Goal: Task Accomplishment & Management: Manage account settings

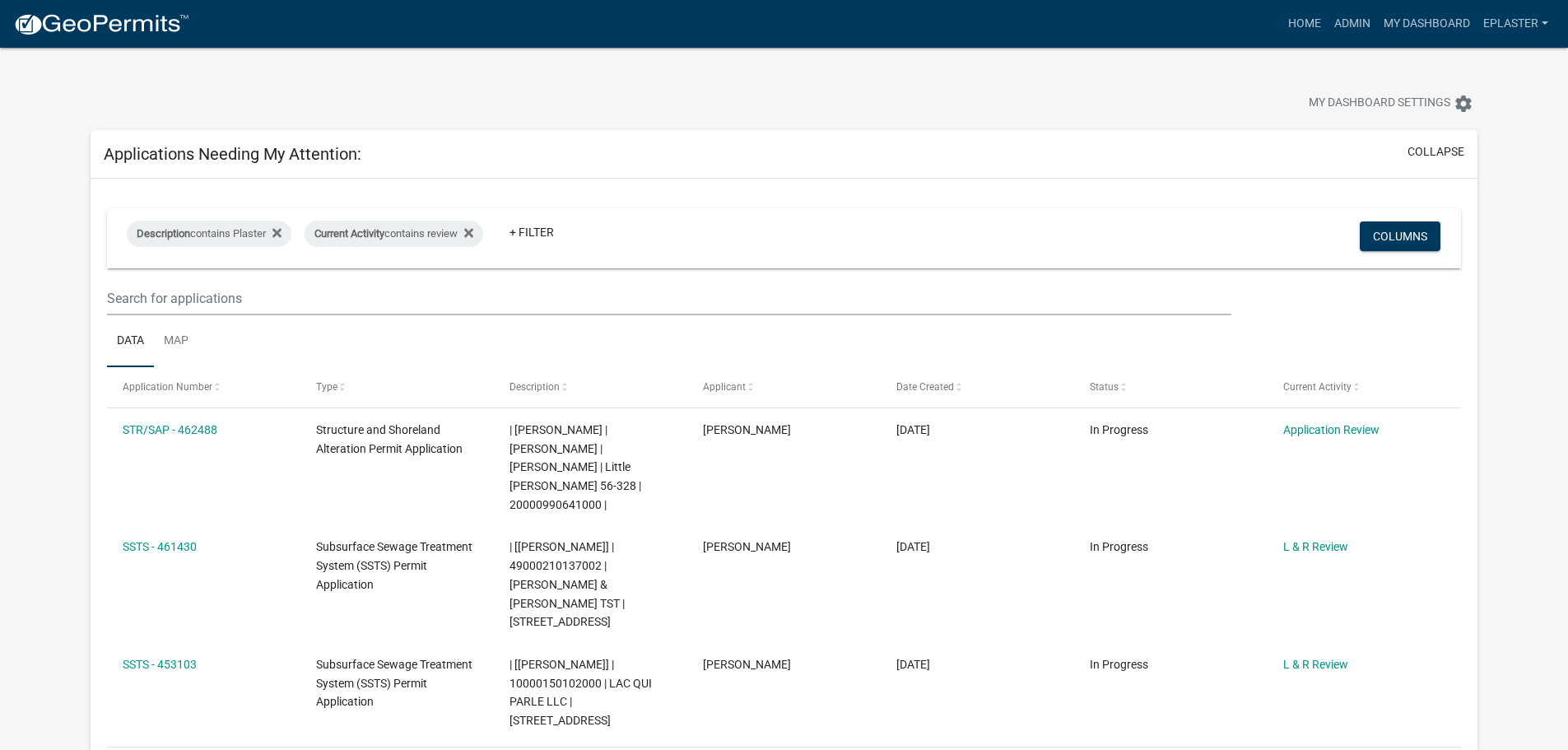
click at [1290, 315] on ul "Data Map" at bounding box center [784, 341] width 1354 height 52
click at [1359, 21] on link "Admin" at bounding box center [1352, 24] width 50 height 32
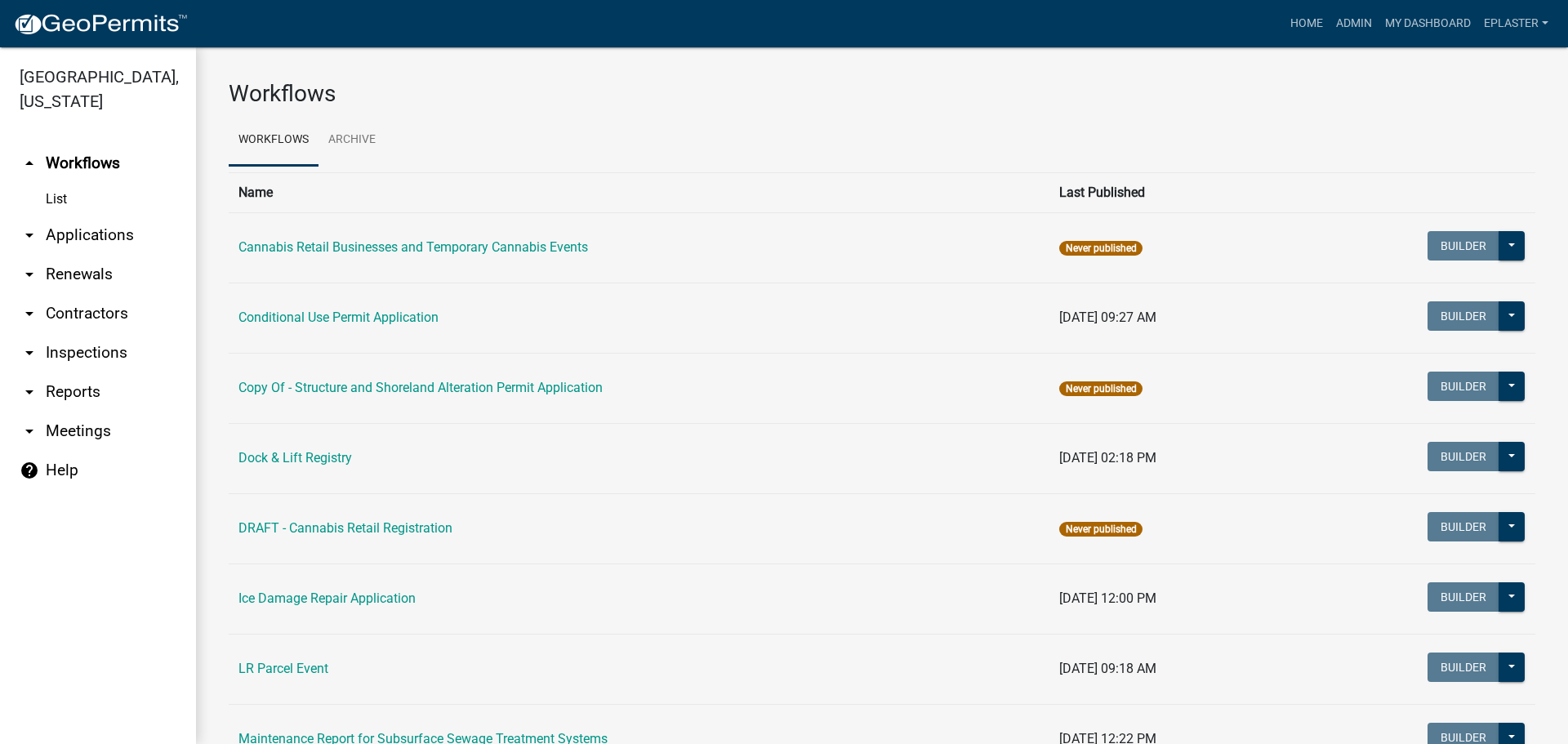
click at [86, 236] on link "arrow_drop_down Applications" at bounding box center [98, 235] width 196 height 39
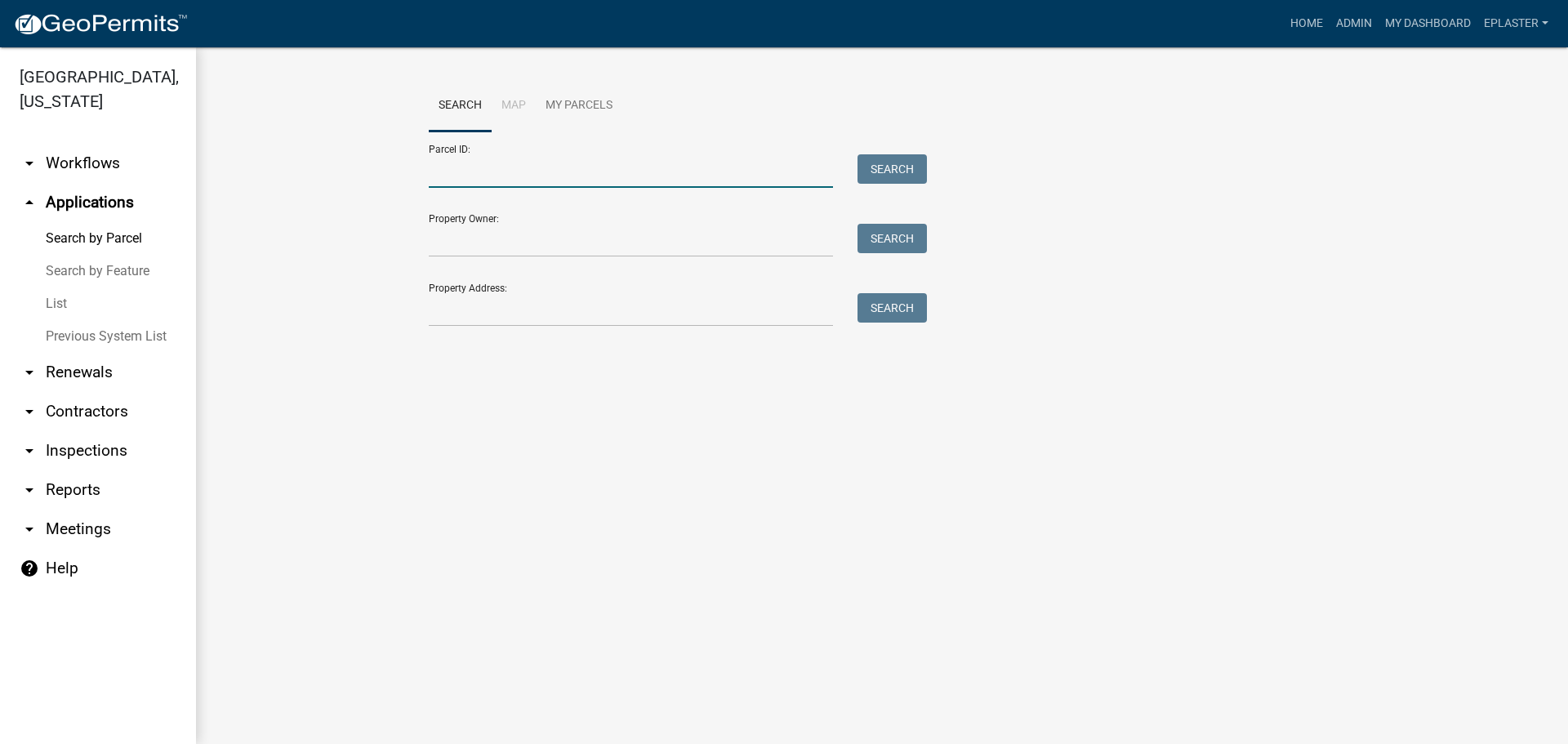
drag, startPoint x: 516, startPoint y: 166, endPoint x: 518, endPoint y: 158, distance: 8.2
click at [516, 166] on input "Parcel ID:" at bounding box center [631, 171] width 405 height 33
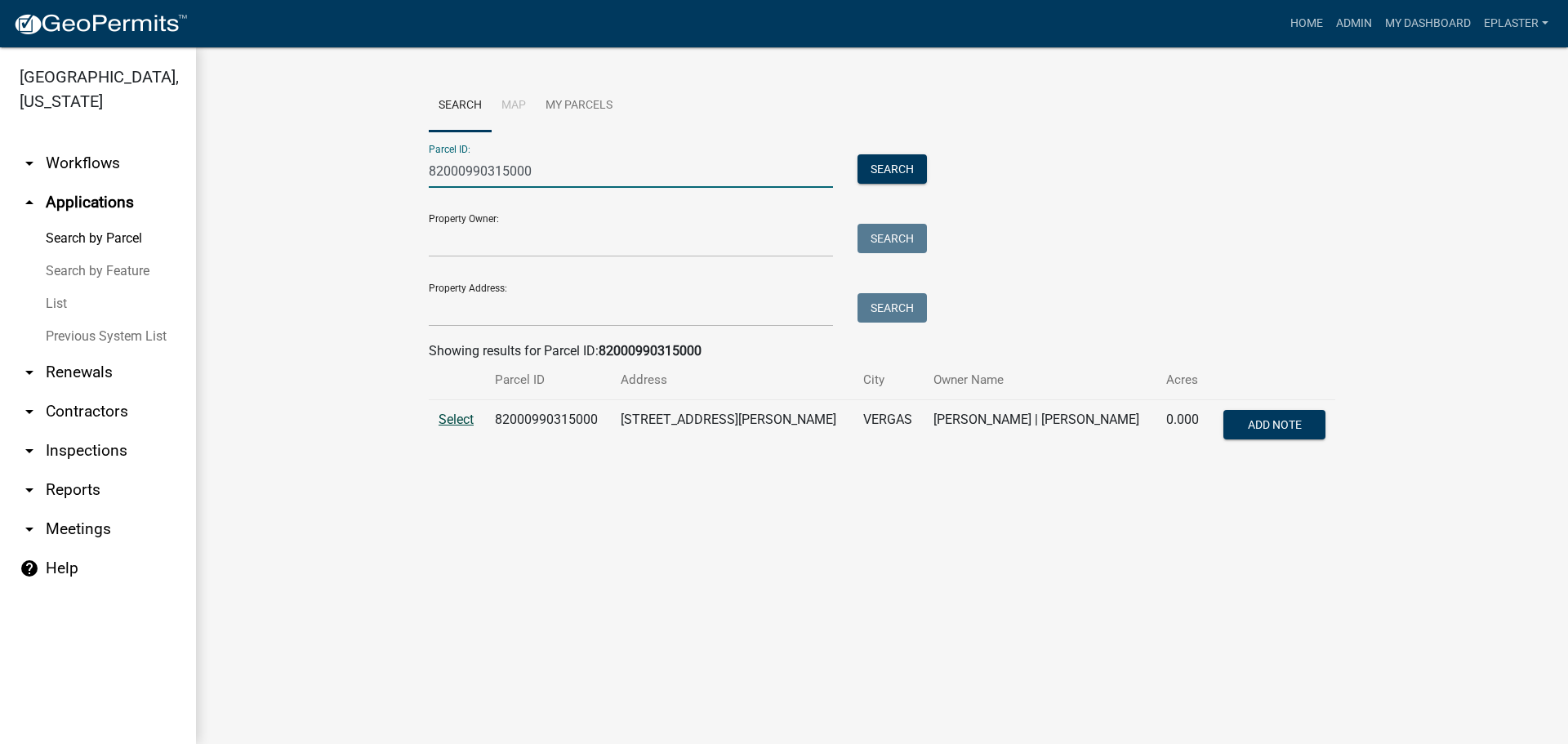
type input "82000990315000"
click at [449, 415] on span "Select" at bounding box center [456, 419] width 35 height 15
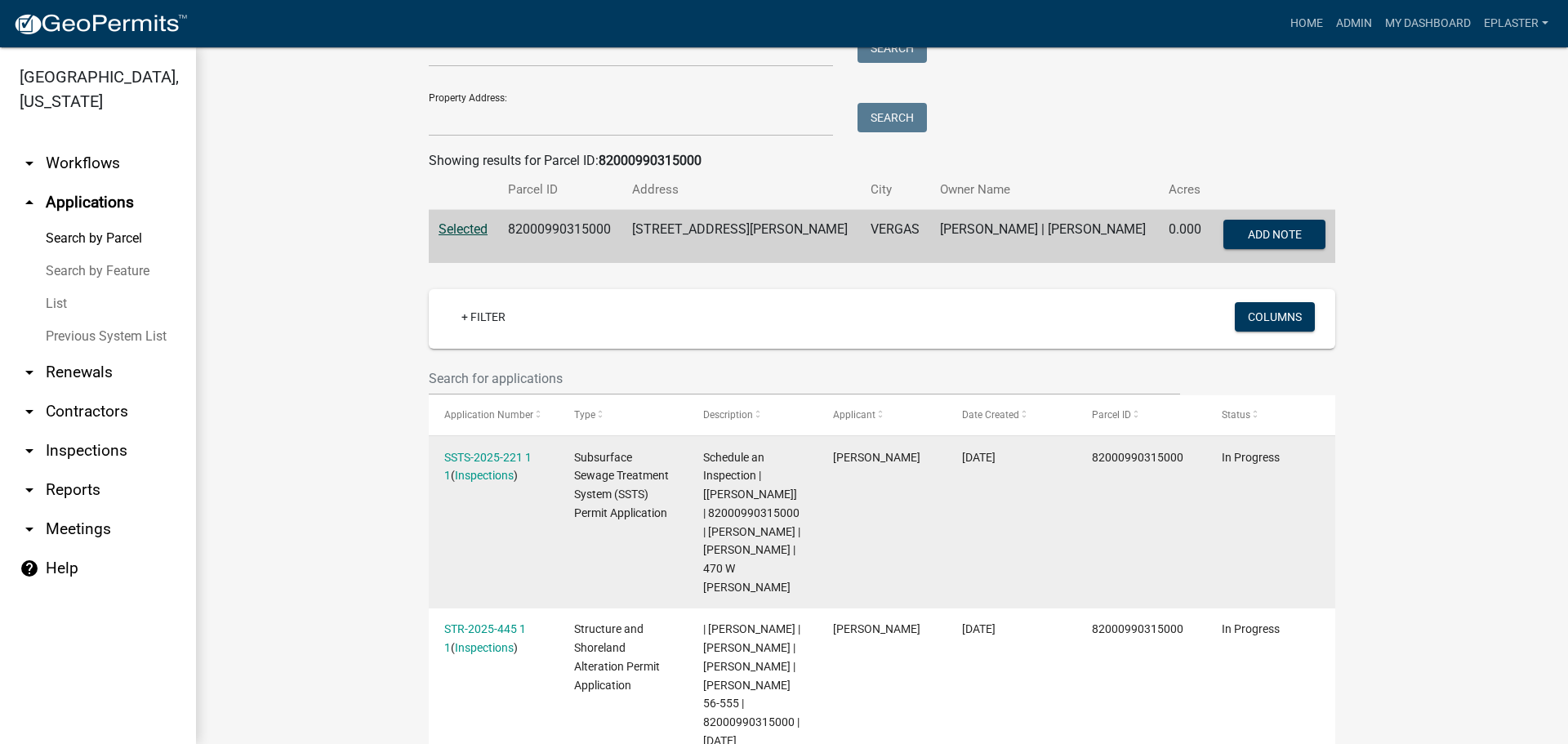
scroll to position [368, 0]
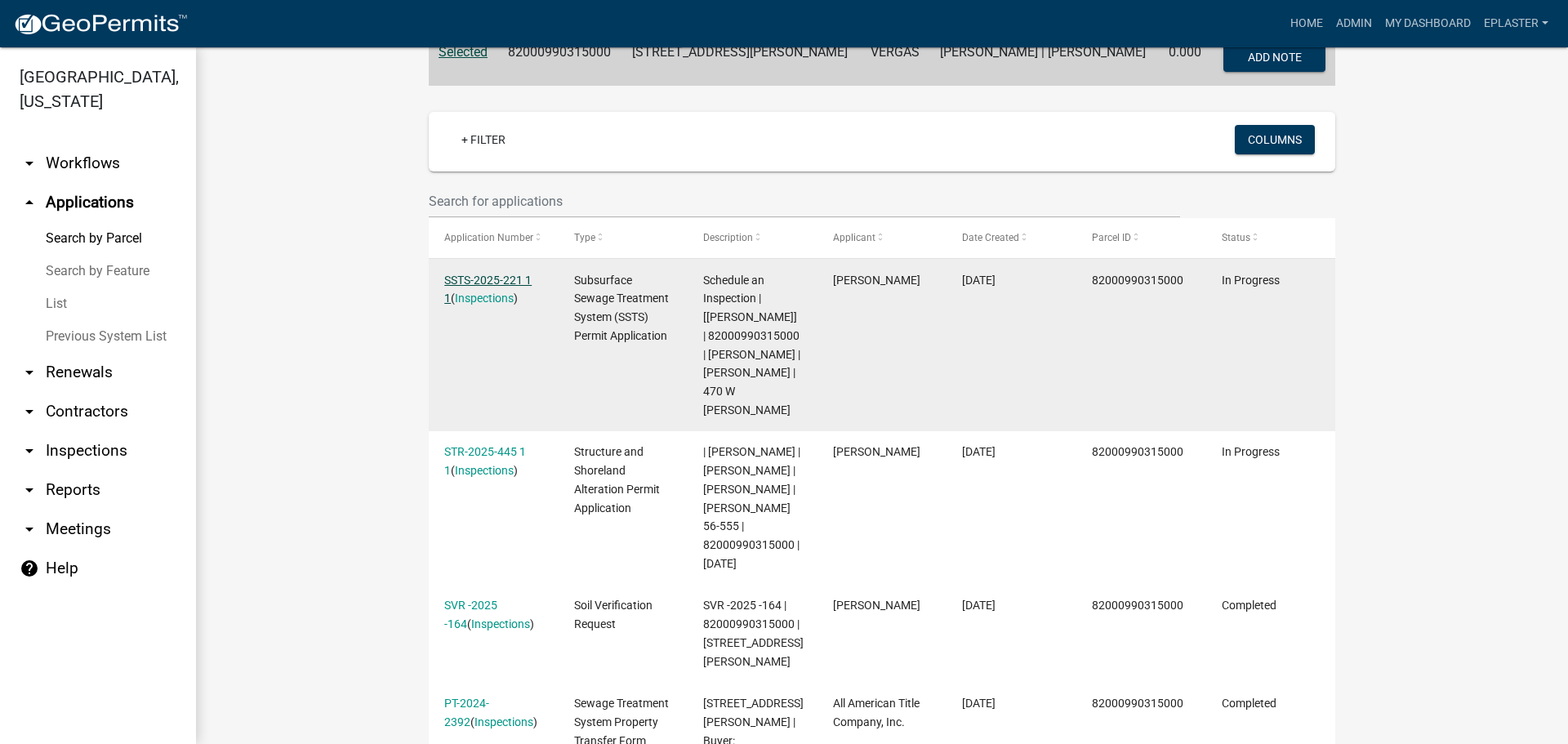
click at [490, 283] on link "SSTS-2025-221 1 1" at bounding box center [488, 289] width 88 height 31
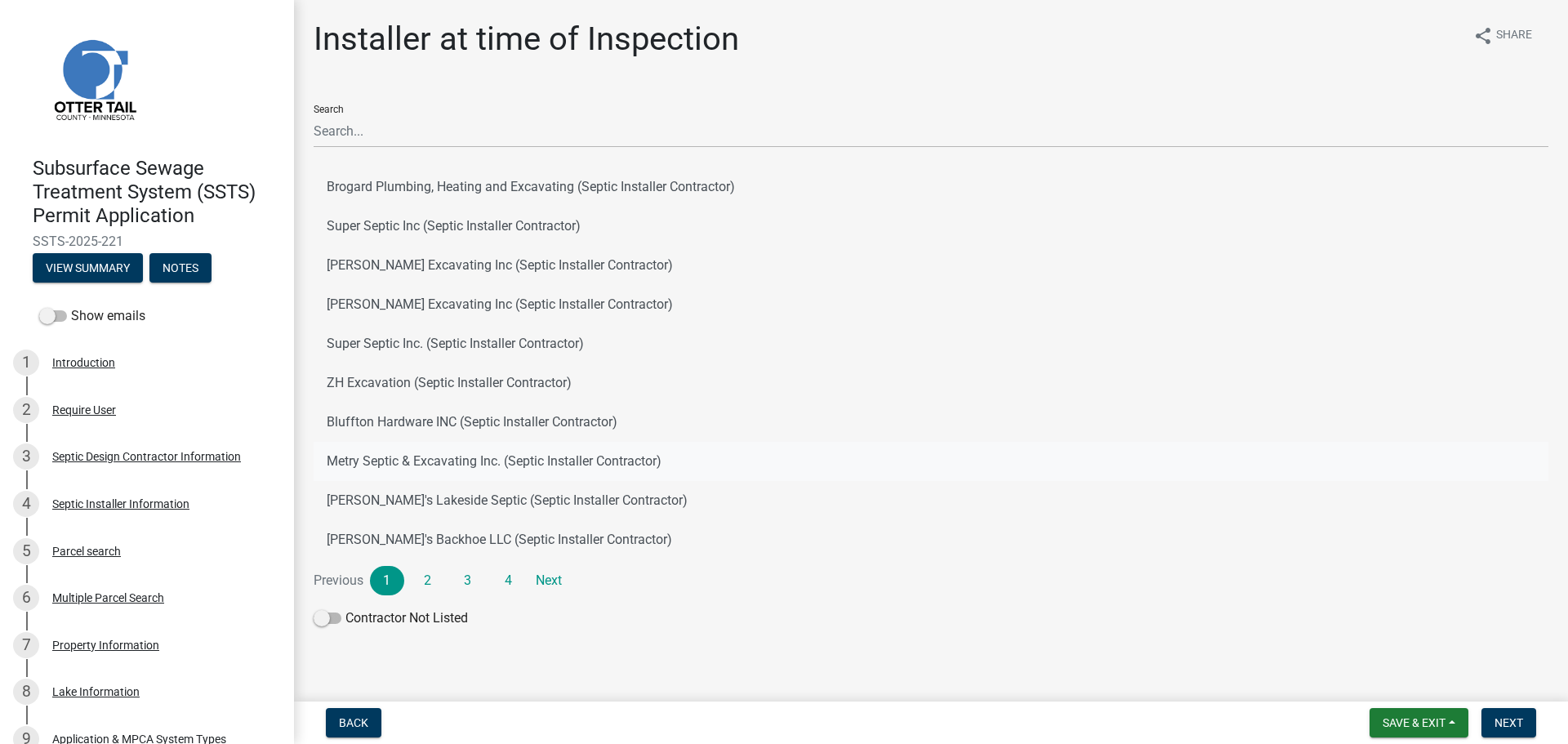
click at [437, 472] on button "Metry Septic & Excavating Inc. (Septic Installer Contractor)" at bounding box center [931, 461] width 1235 height 39
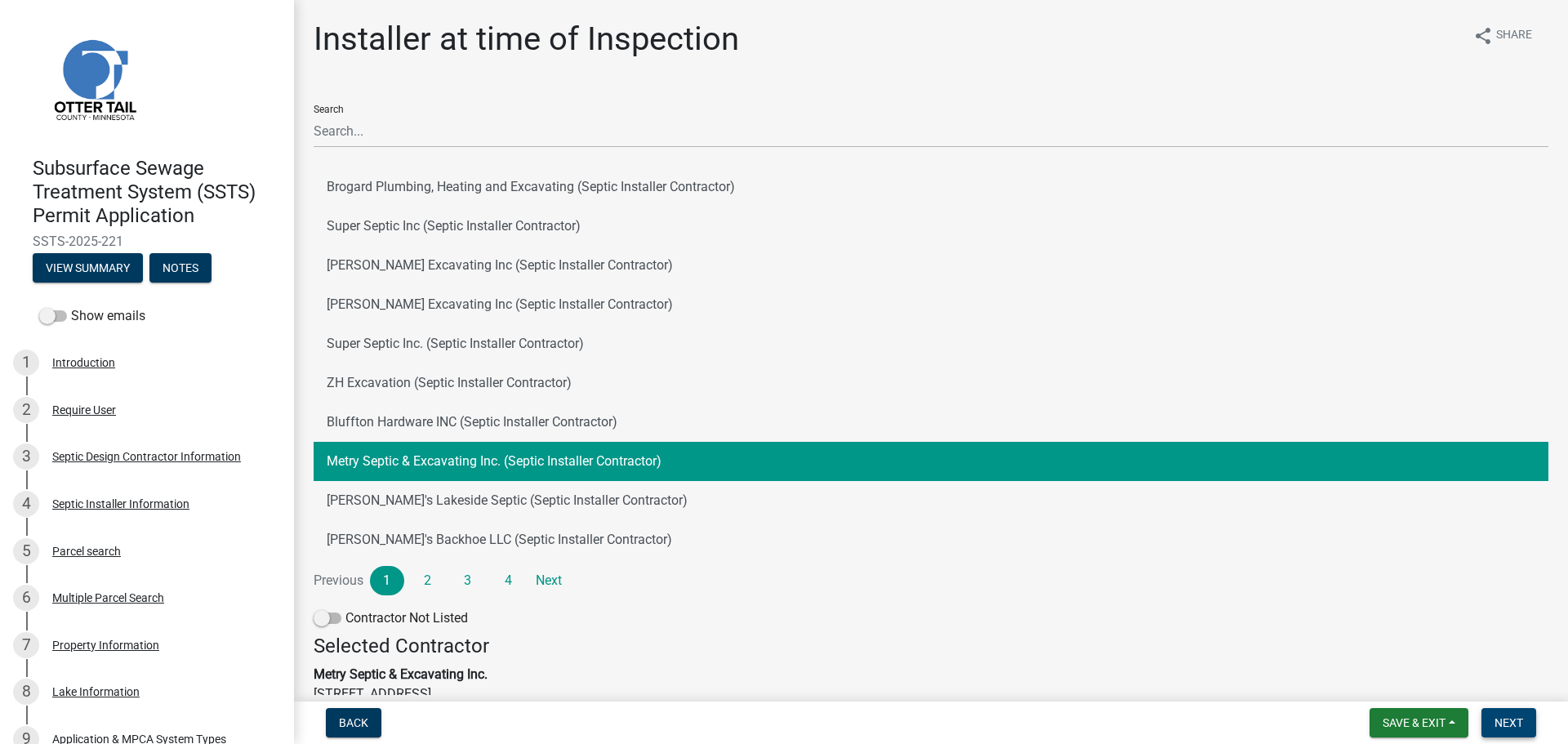
click at [1509, 722] on span "Next" at bounding box center [1509, 722] width 29 height 13
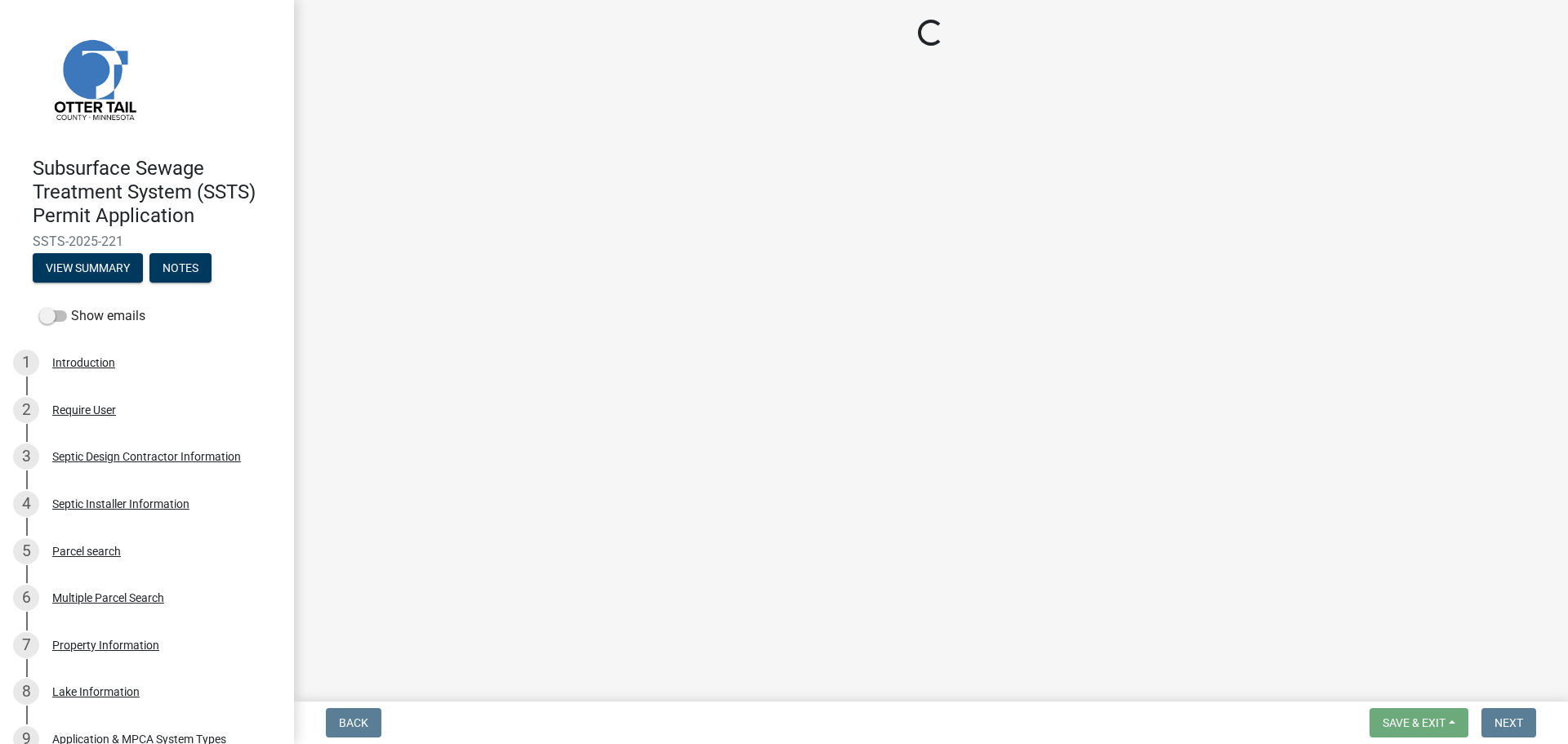
select select "710d5f49-2663-4e73-9718-d0c4e189f5ed"
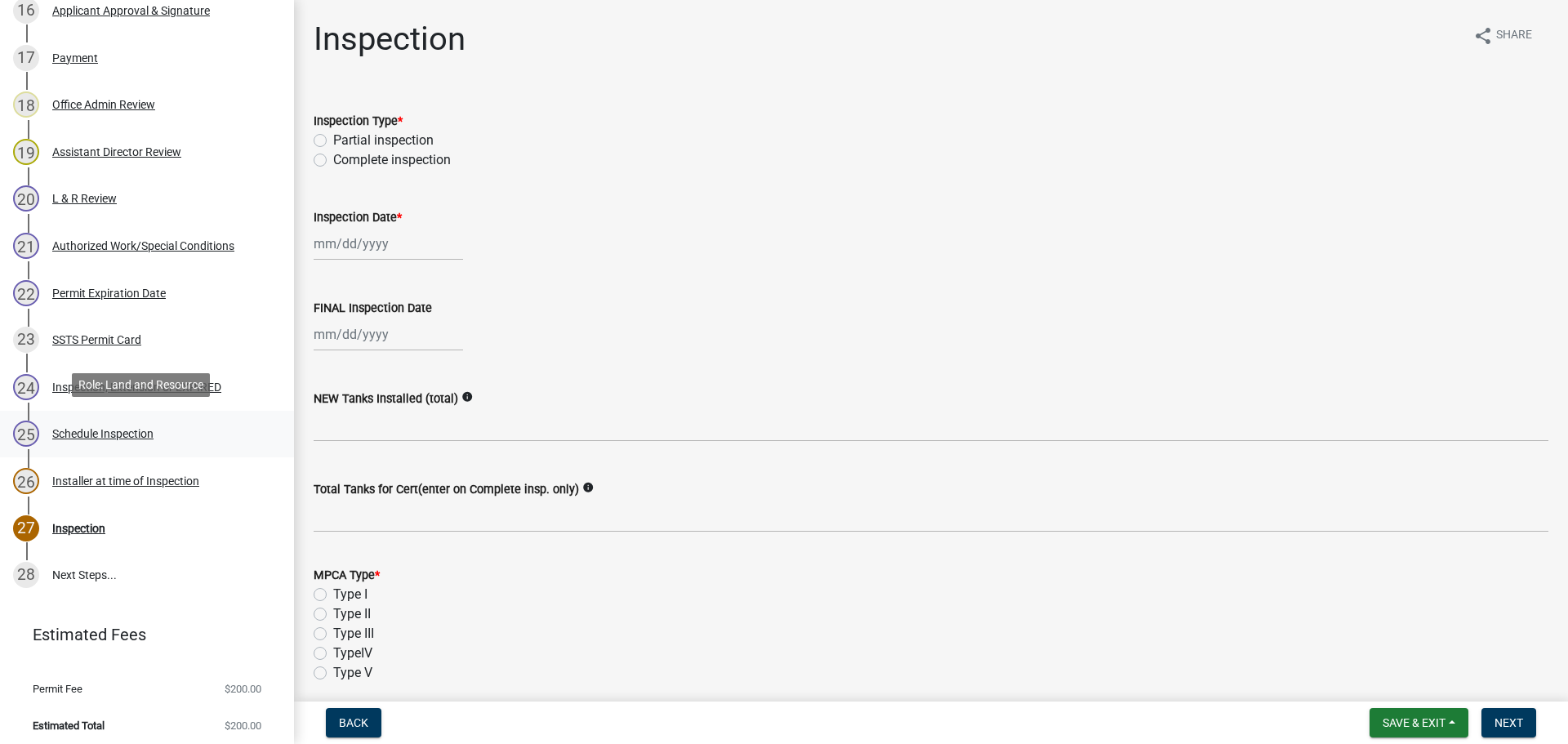
scroll to position [1062, 0]
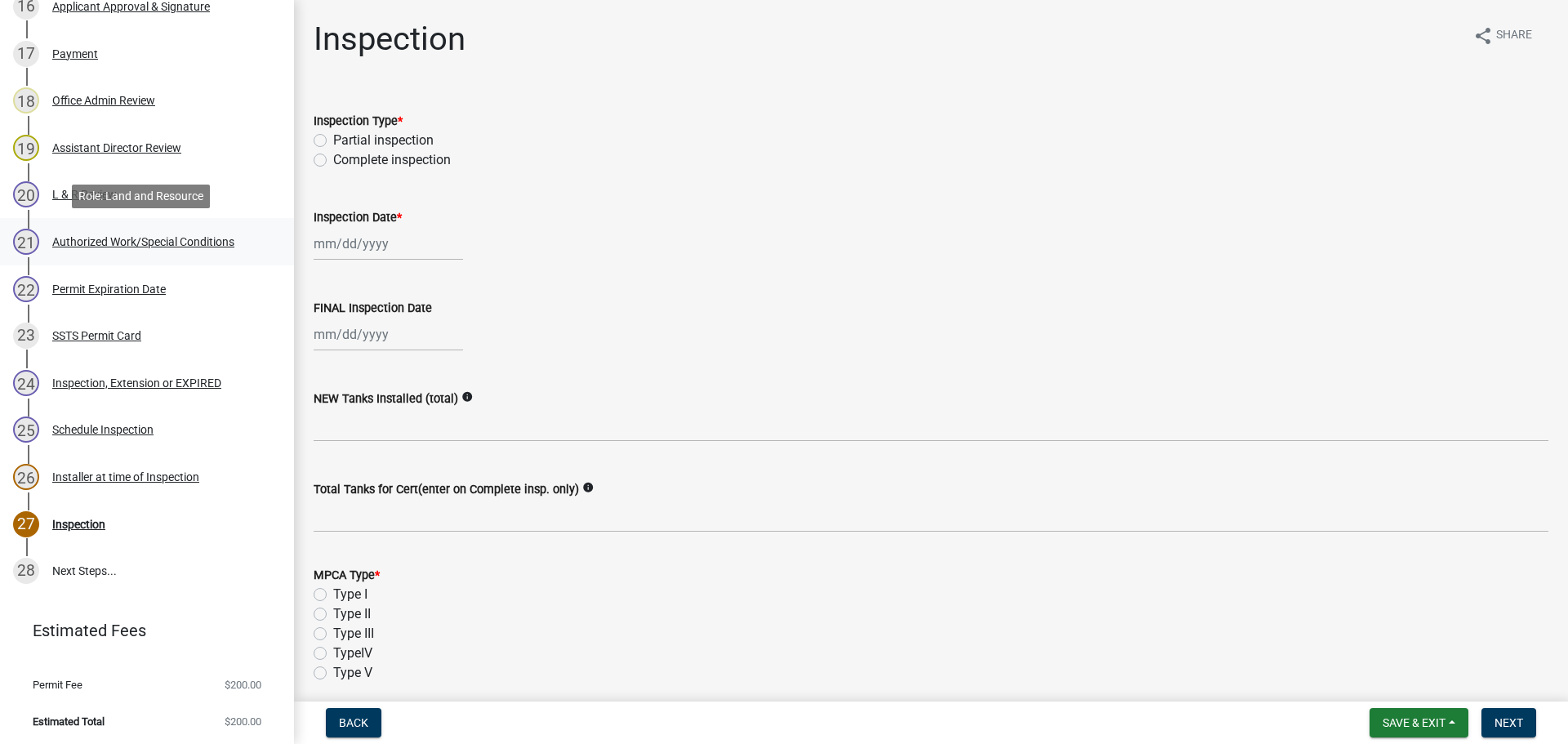
click at [152, 241] on div "Authorized Work/Special Conditions" at bounding box center [144, 241] width 182 height 11
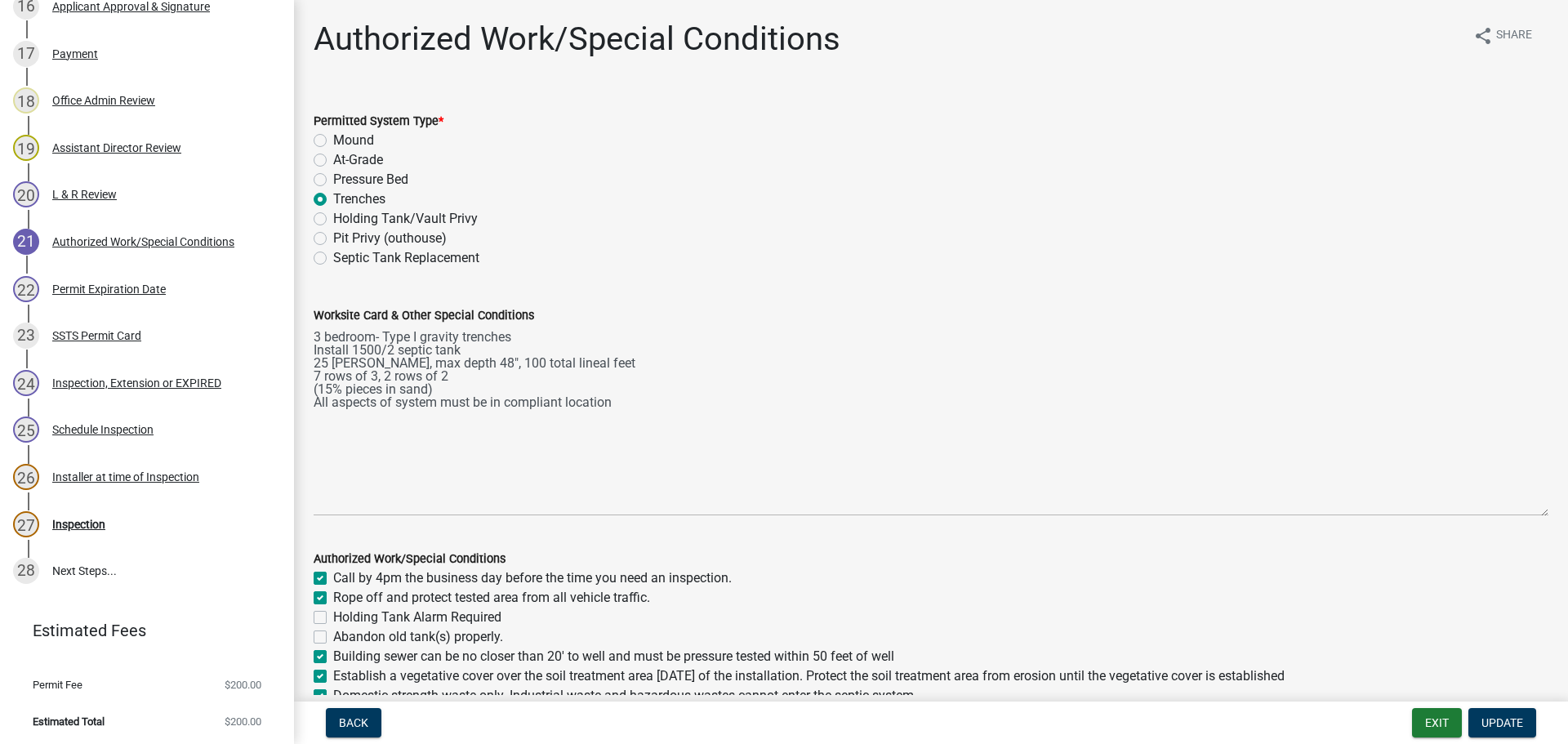
drag, startPoint x: 1531, startPoint y: 397, endPoint x: 1524, endPoint y: 511, distance: 114.2
click at [1524, 511] on textarea "3 bedroom- Type I gravity trenches Install 1500/2 septic tank 25 [PERSON_NAME],…" at bounding box center [931, 420] width 1235 height 191
click at [1441, 722] on button "Exit" at bounding box center [1437, 722] width 50 height 30
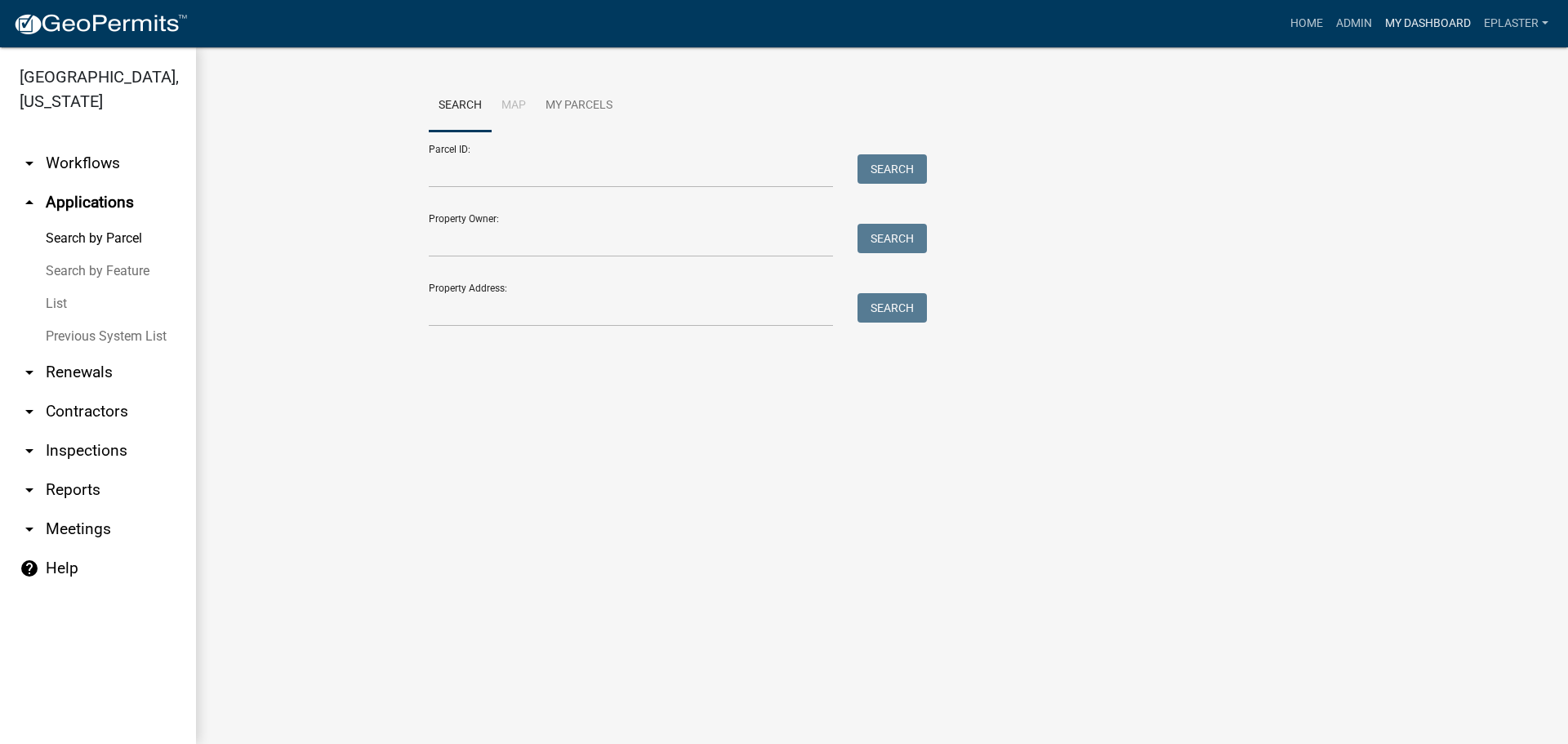
click at [1401, 23] on link "My Dashboard" at bounding box center [1428, 24] width 99 height 31
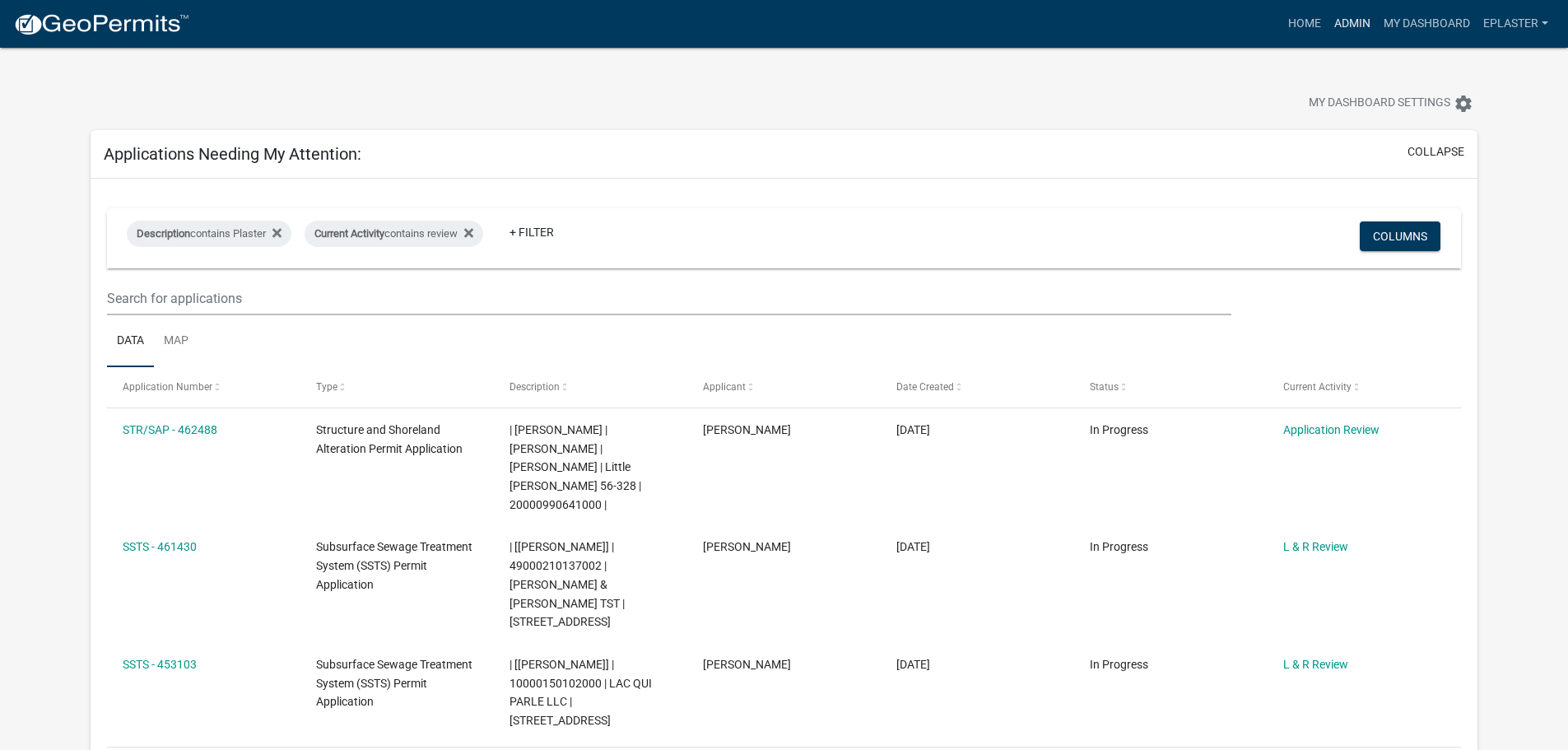
click at [1344, 19] on link "Admin" at bounding box center [1352, 24] width 50 height 32
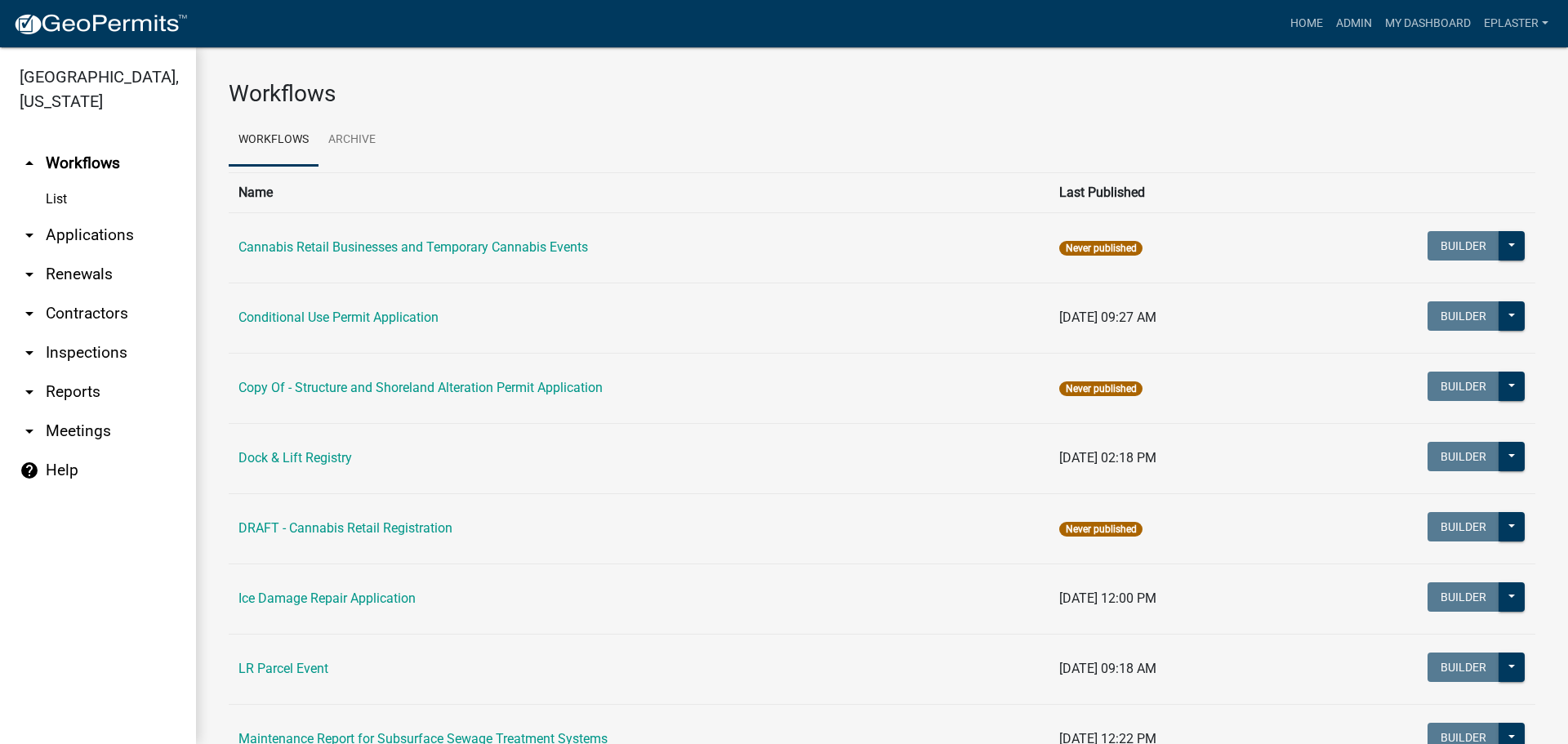
drag, startPoint x: 67, startPoint y: 237, endPoint x: 102, endPoint y: 242, distance: 35.4
click at [68, 237] on link "arrow_drop_down Applications" at bounding box center [98, 235] width 196 height 39
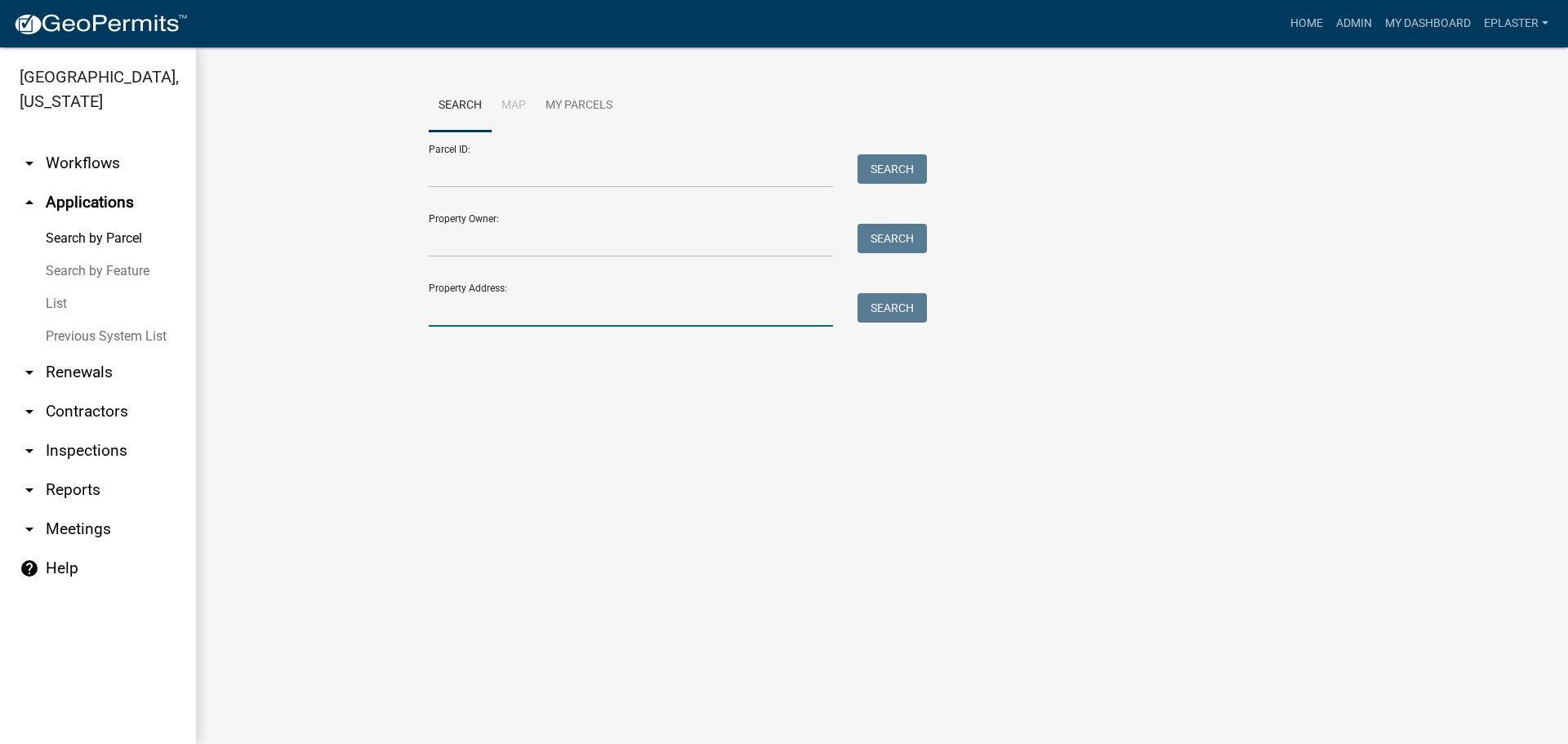
click at [513, 320] on input "Property Address:" at bounding box center [631, 309] width 405 height 33
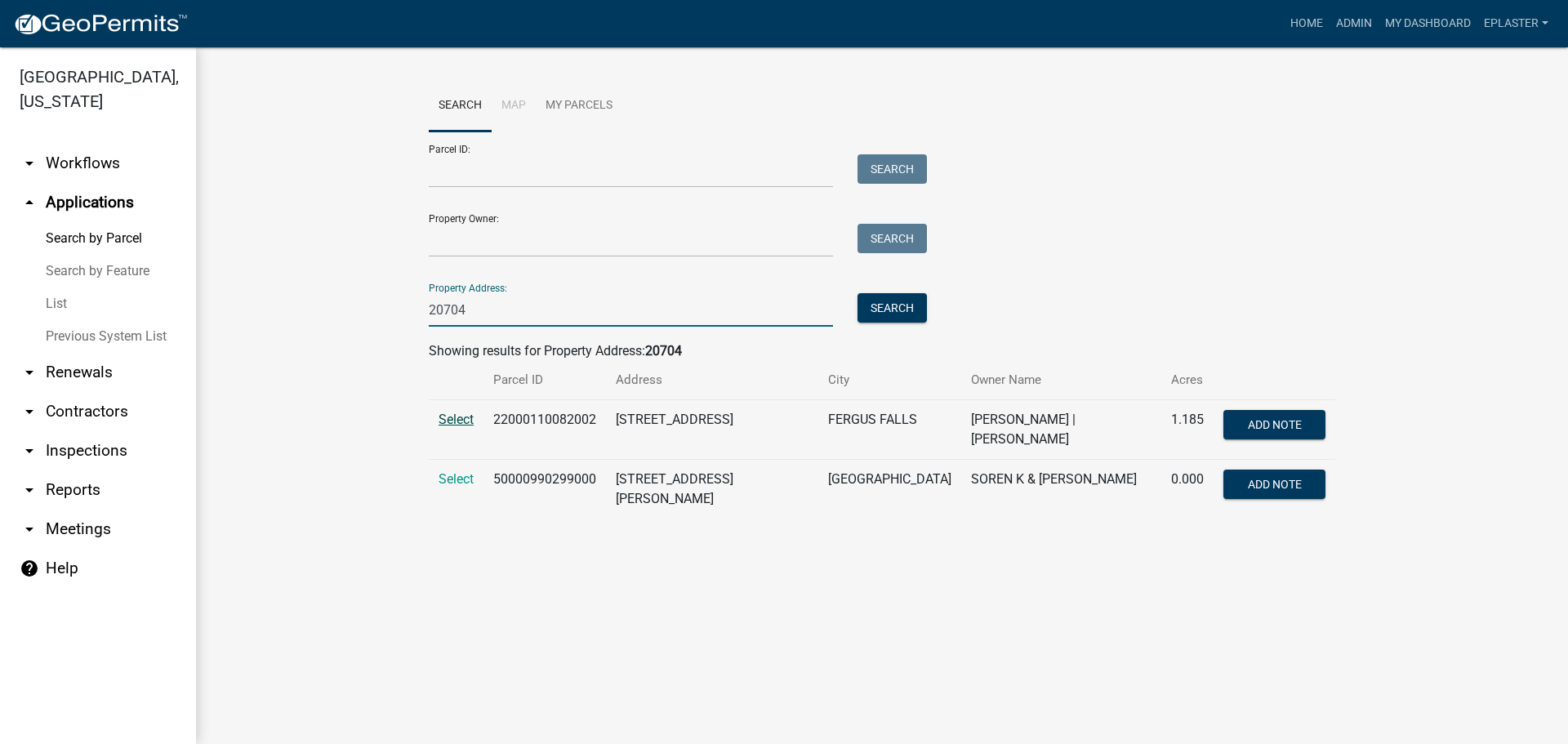
type input "20704"
click at [459, 415] on span "Select" at bounding box center [456, 419] width 35 height 15
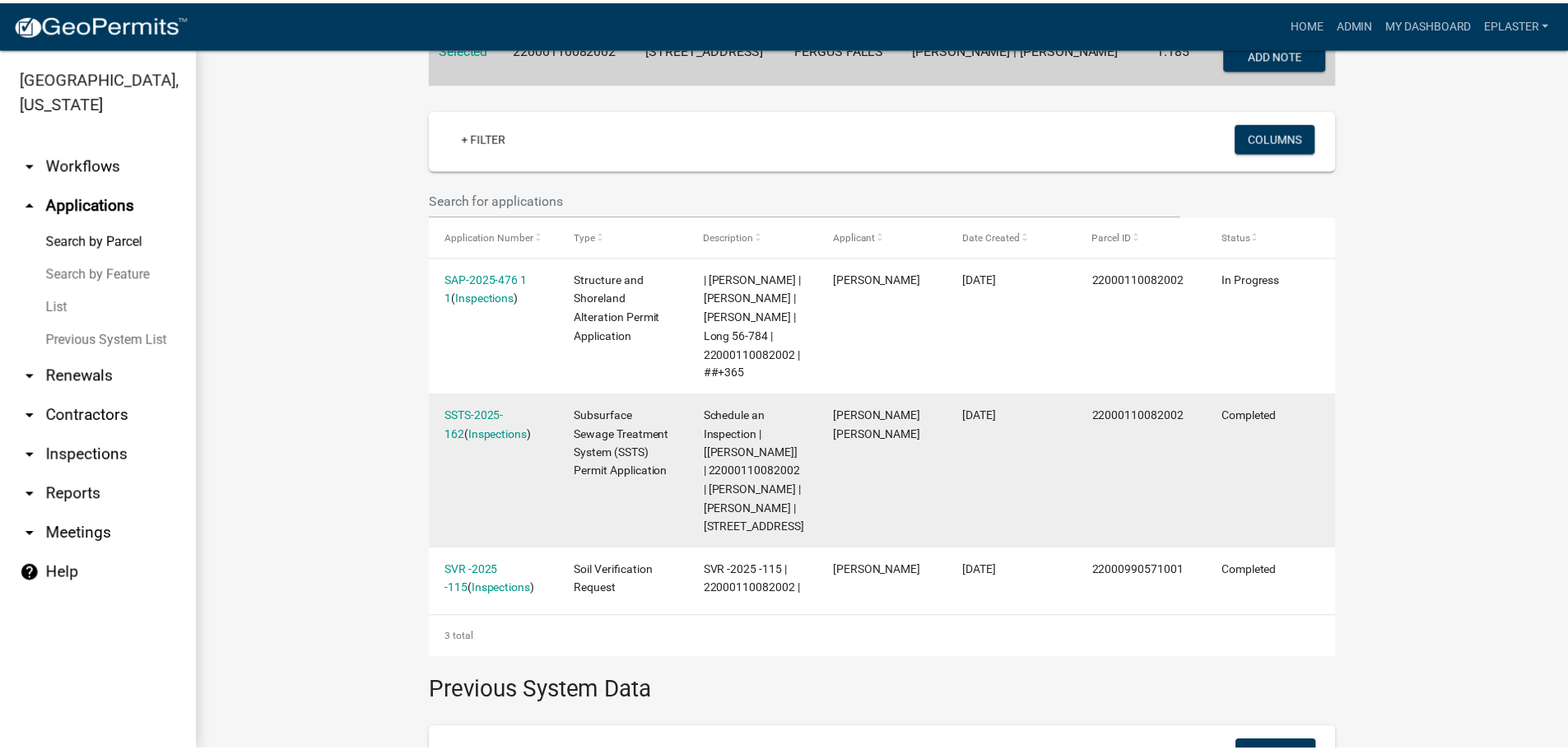
scroll to position [422, 0]
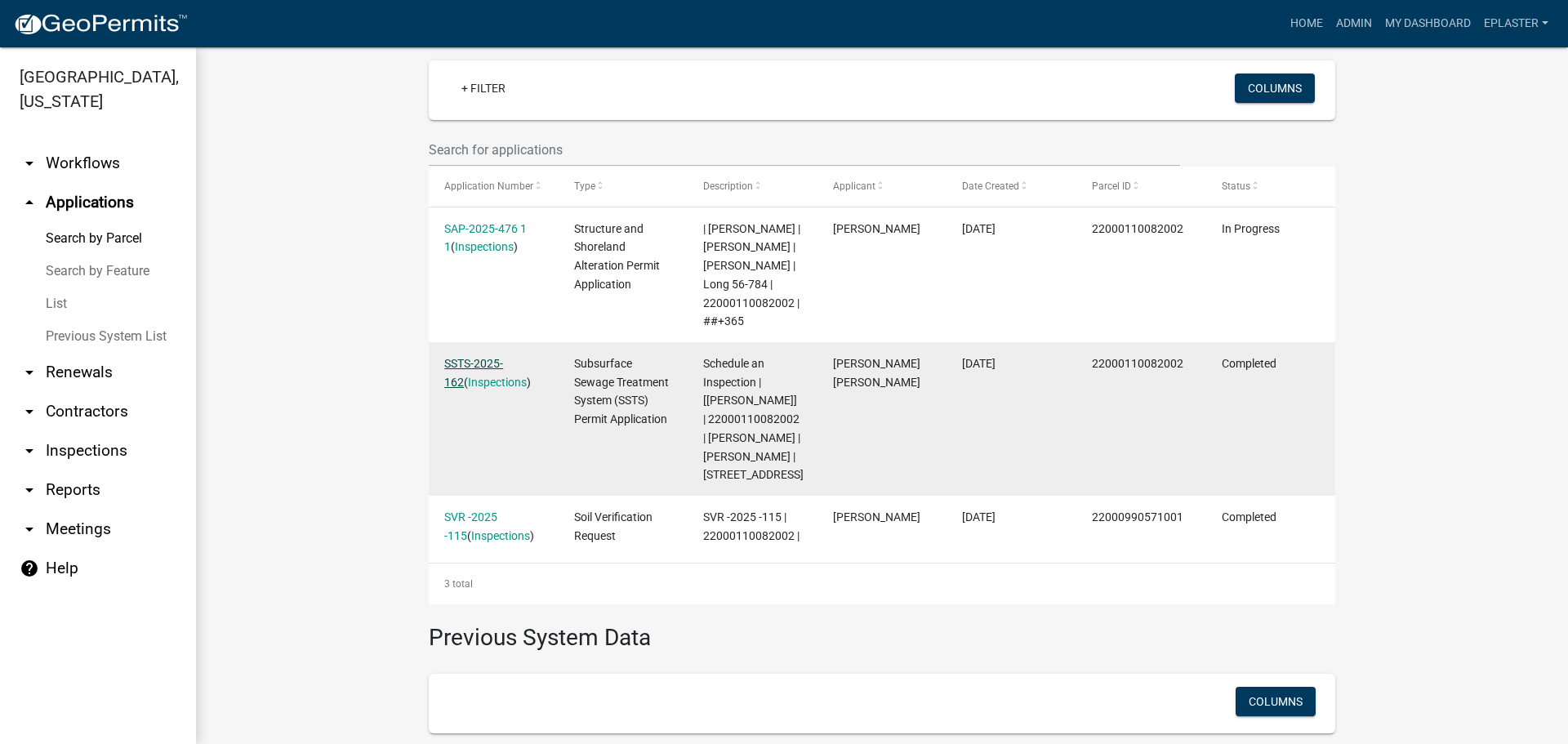
click at [483, 368] on link "SSTS-2025-162" at bounding box center [473, 372] width 59 height 31
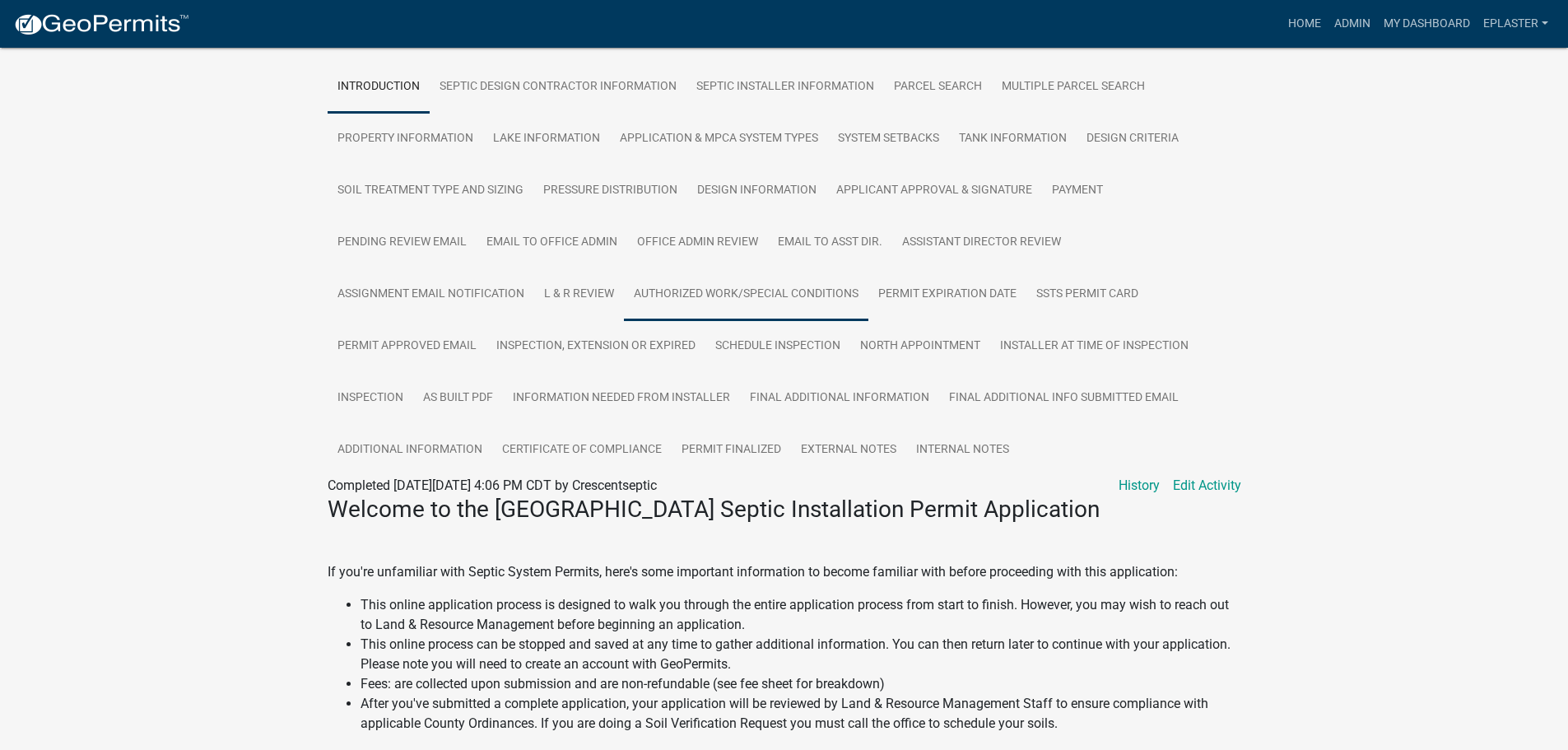
scroll to position [329, 0]
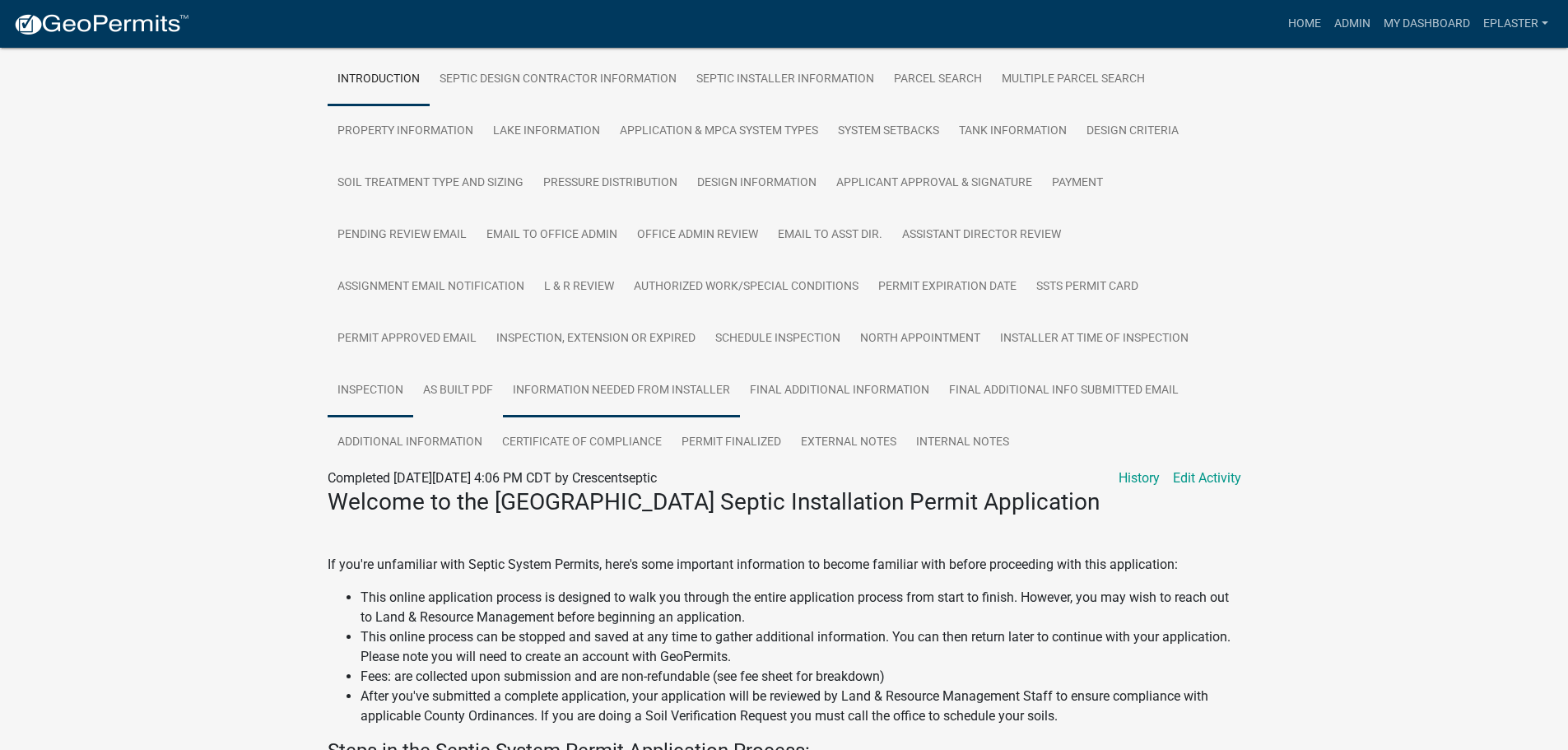
drag, startPoint x: 396, startPoint y: 390, endPoint x: 513, endPoint y: 388, distance: 117.0
click at [396, 390] on link "Inspection" at bounding box center [371, 391] width 86 height 53
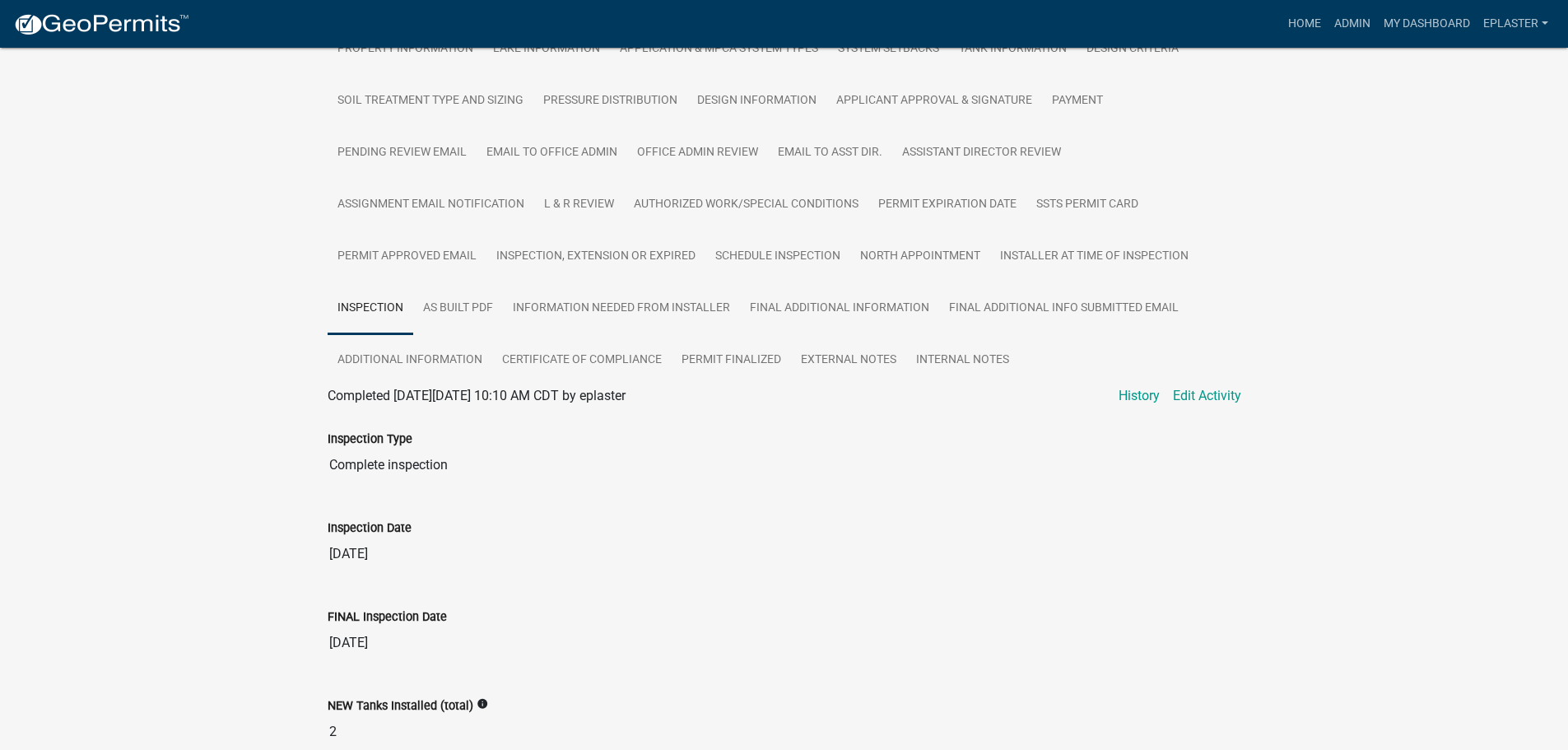
scroll to position [0, 0]
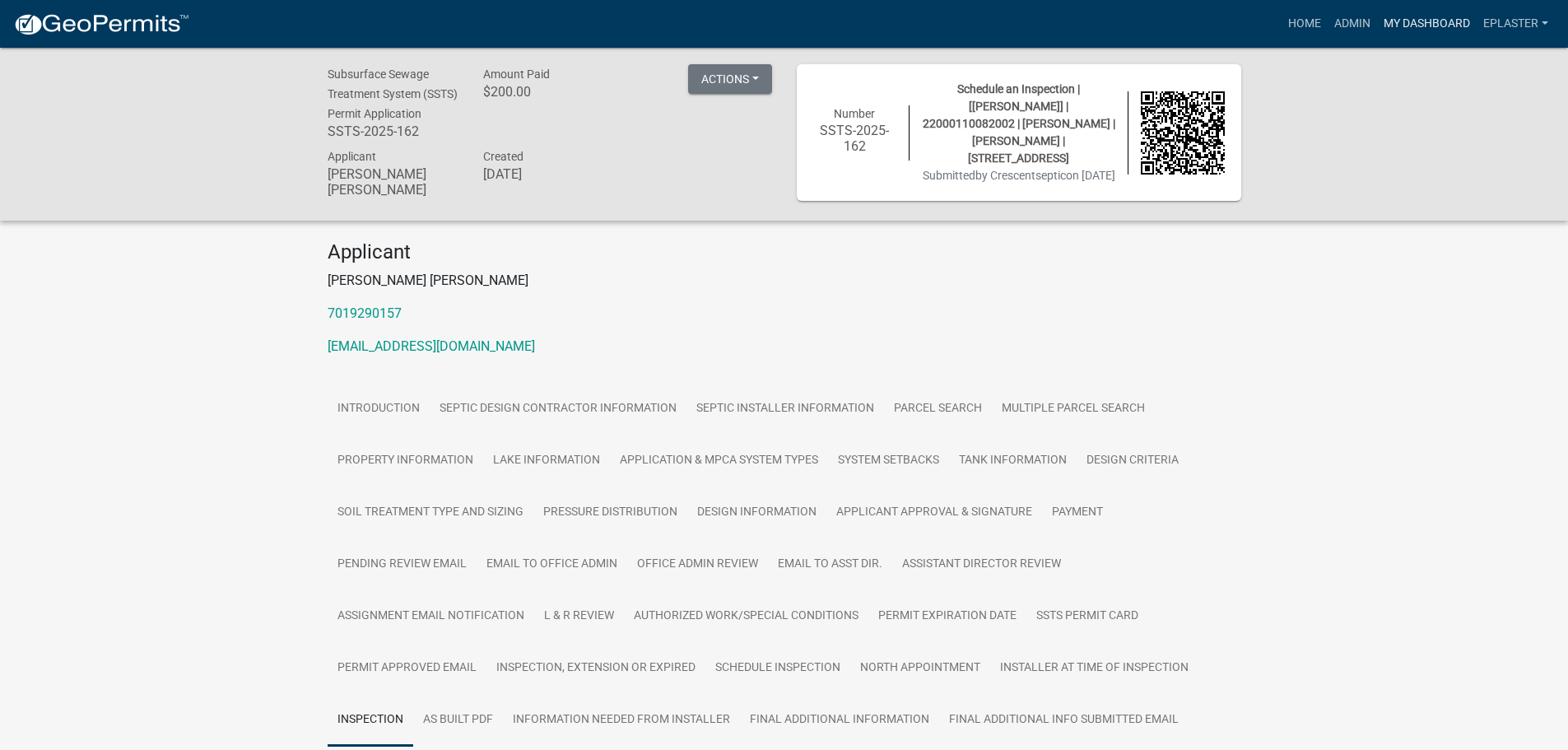
click at [1430, 9] on link "My Dashboard" at bounding box center [1427, 24] width 99 height 32
